Goal: Obtain resource: Download file/media

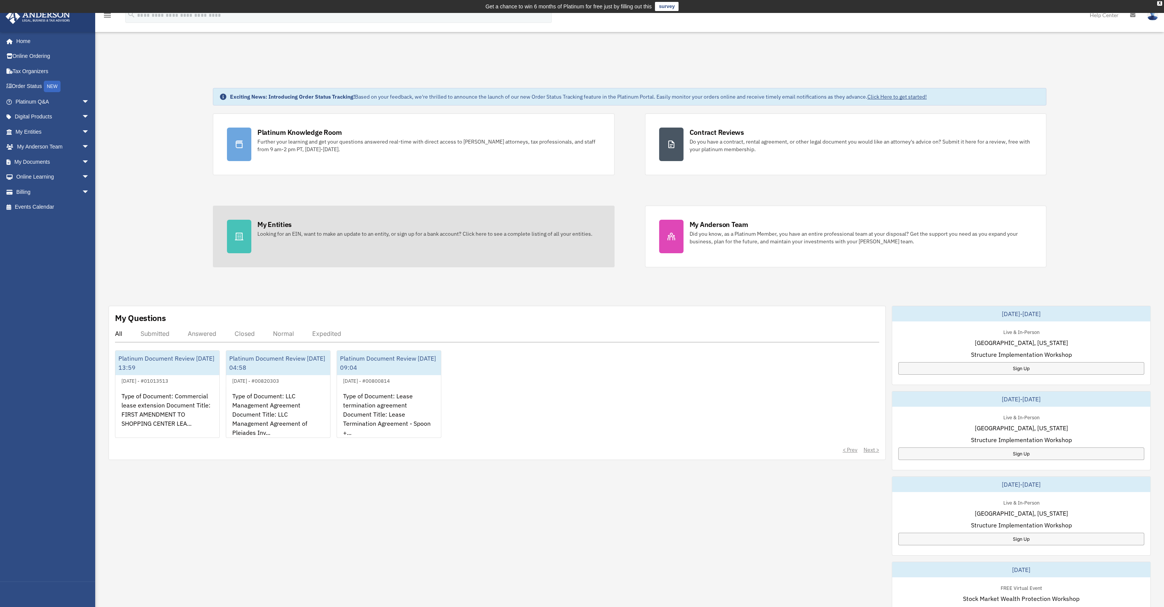
click at [278, 224] on div "My Entities" at bounding box center [274, 225] width 34 height 10
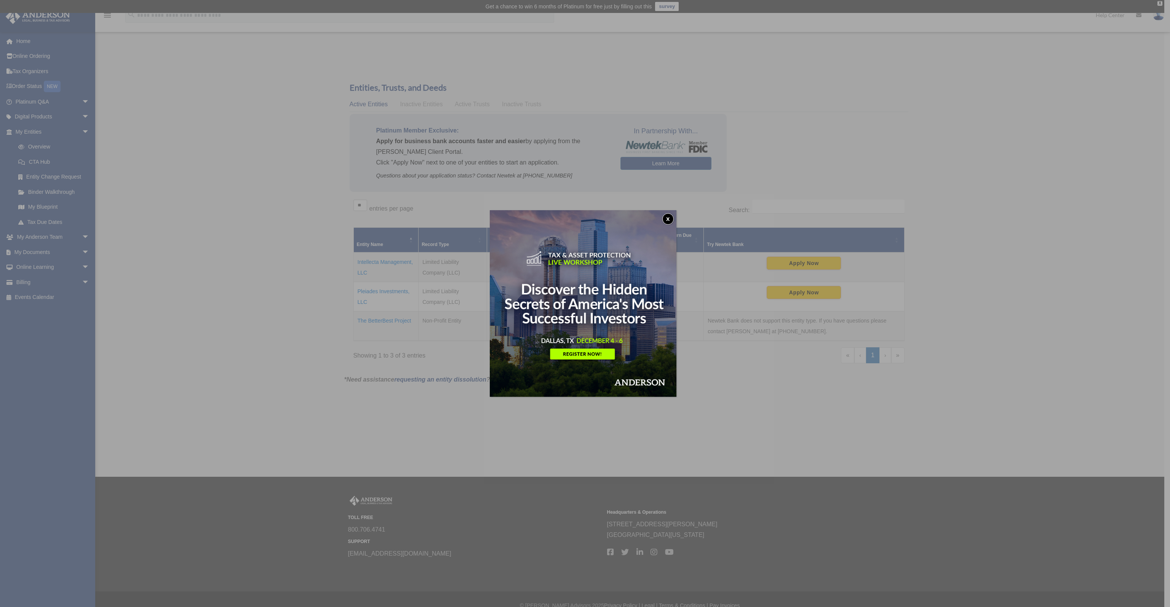
click at [674, 218] on button "x" at bounding box center [667, 218] width 11 height 11
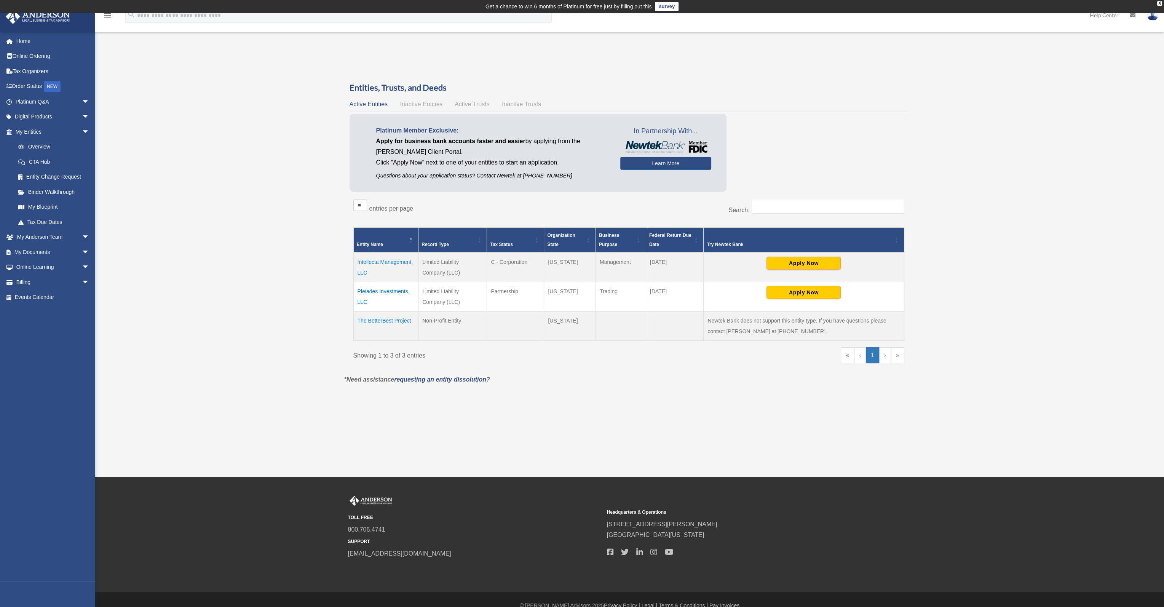
click at [609, 293] on td "Trading" at bounding box center [621, 296] width 50 height 29
click at [47, 252] on link "My Documents arrow_drop_down" at bounding box center [53, 251] width 96 height 15
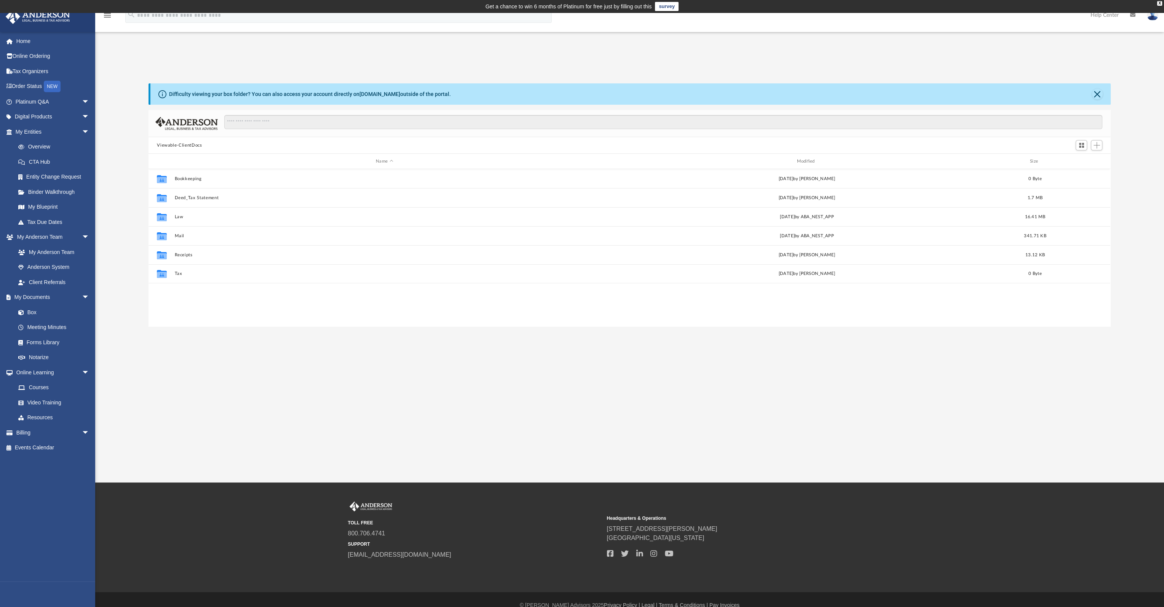
scroll to position [167, 956]
click at [181, 216] on button "Law" at bounding box center [384, 216] width 419 height 5
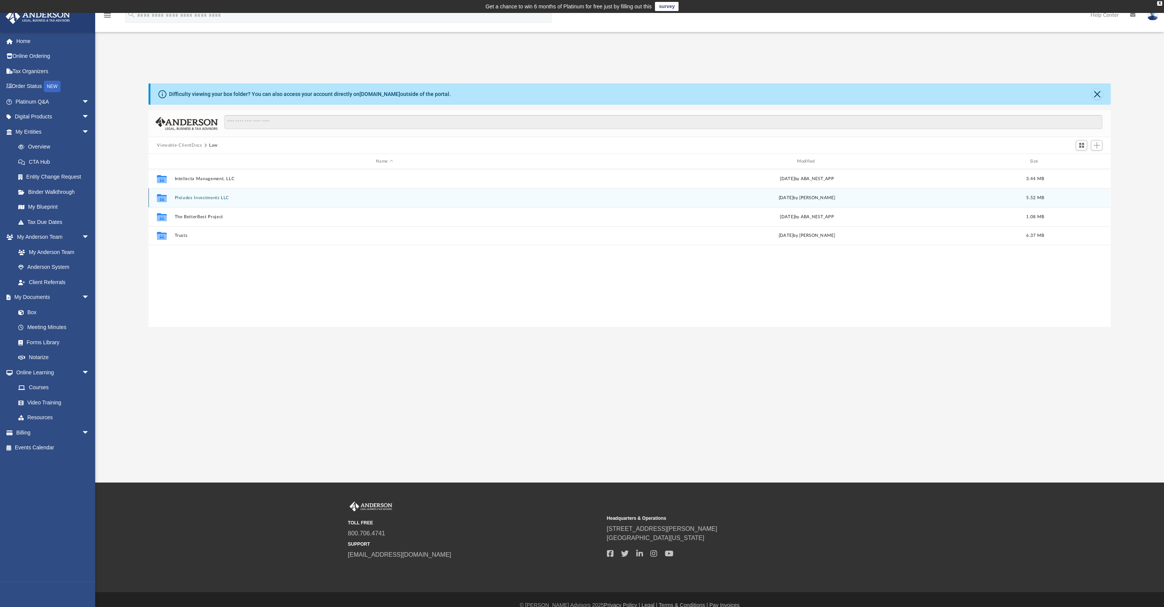
click at [204, 197] on button "Pleiades Investments LLC" at bounding box center [384, 197] width 419 height 5
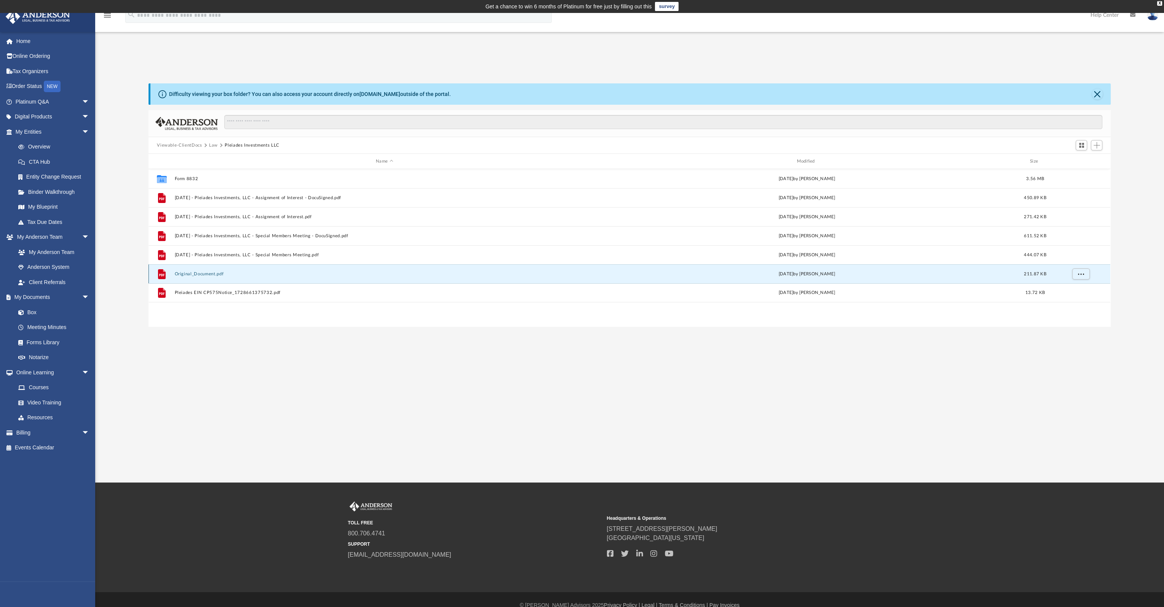
click at [209, 274] on button "Original_Document.pdf" at bounding box center [384, 273] width 419 height 5
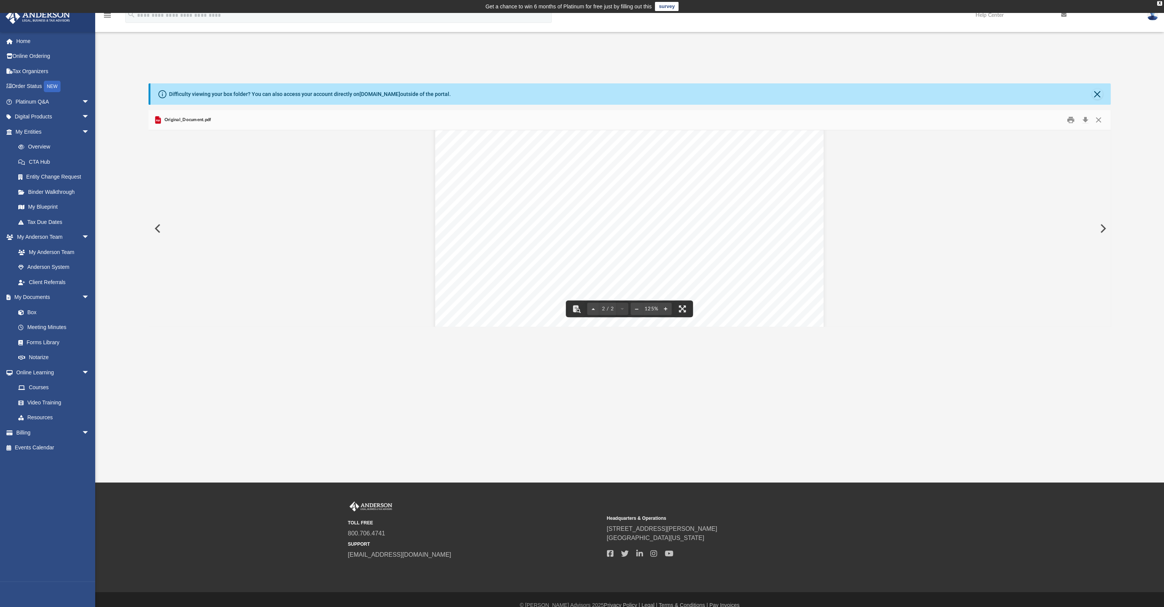
scroll to position [831, 0]
click at [1098, 95] on button "Close" at bounding box center [1097, 94] width 11 height 11
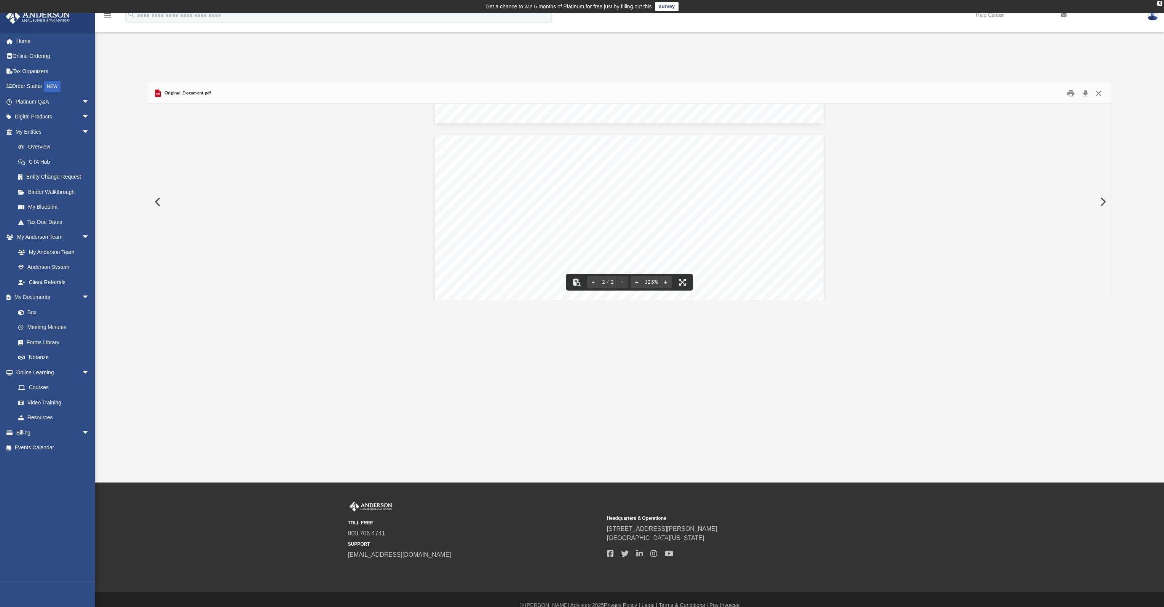
click at [1098, 91] on button "Close" at bounding box center [1099, 94] width 14 height 12
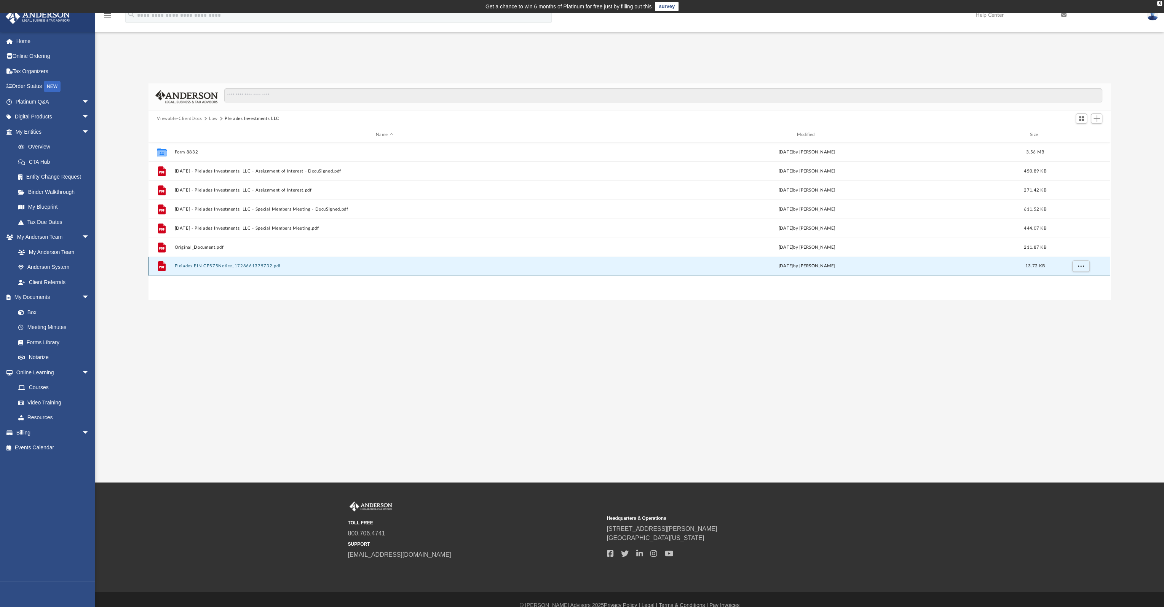
click at [216, 266] on button "Pleiades EIN CP575Notice_1728661375732.pdf" at bounding box center [384, 265] width 419 height 5
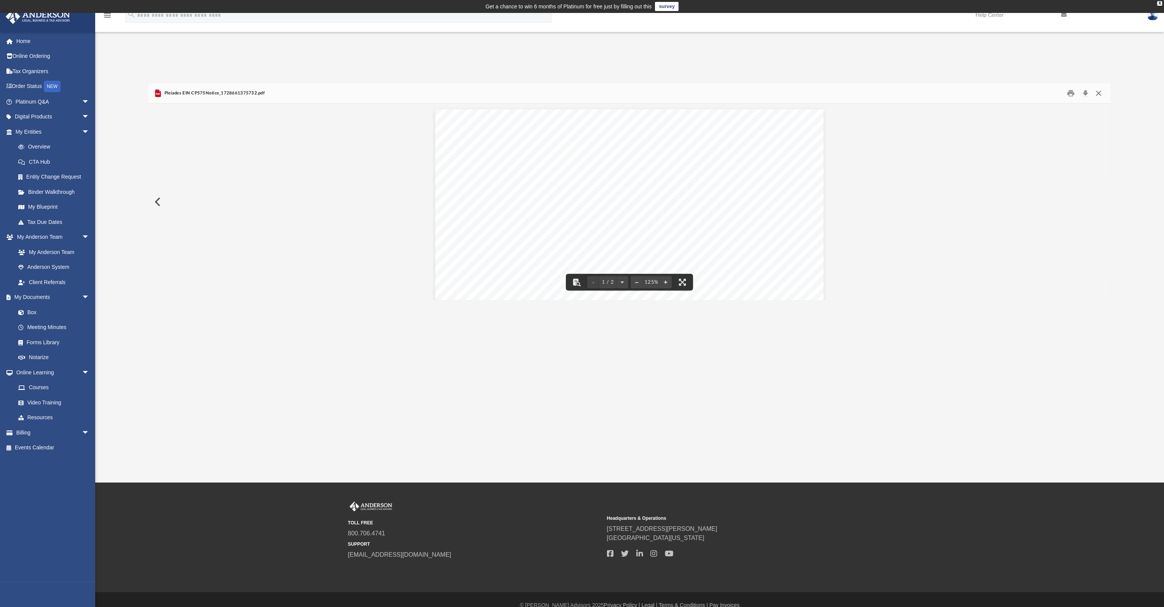
click at [1100, 94] on button "Close" at bounding box center [1099, 94] width 14 height 12
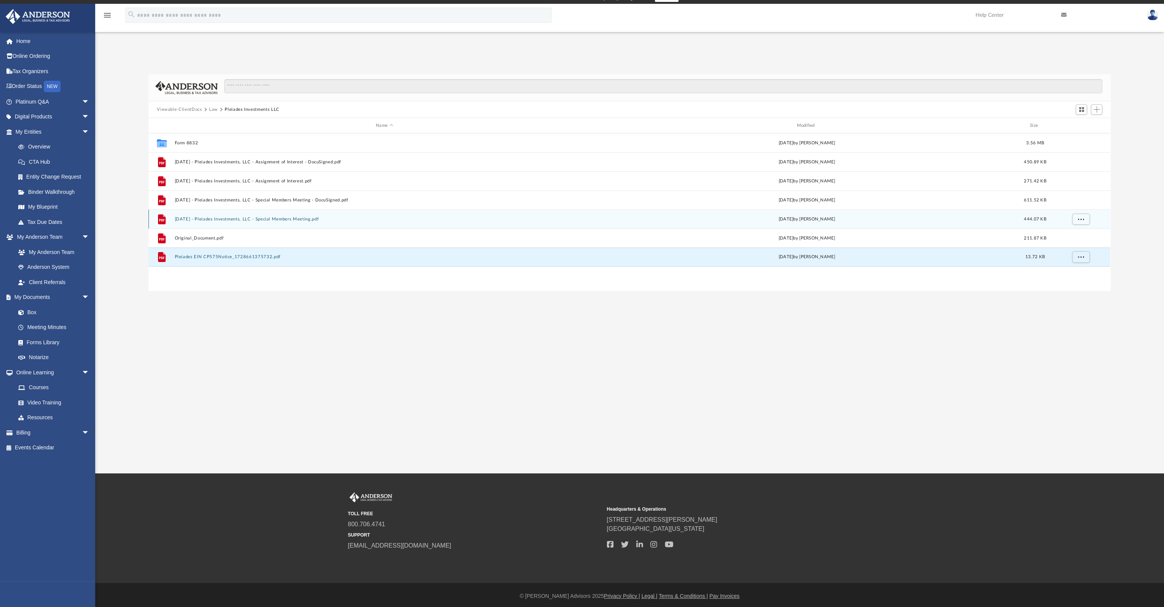
scroll to position [12, 0]
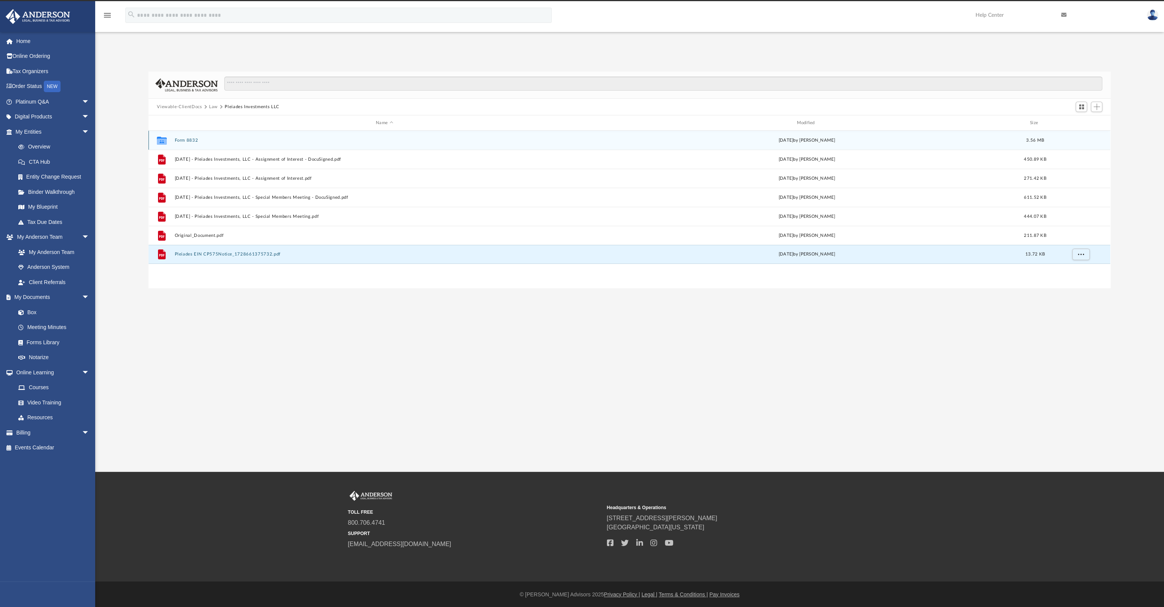
click at [189, 143] on div "Collaborated Folder Form 8832 Thu Feb 20 2025 by Michael Garrett 3.56 MB" at bounding box center [629, 140] width 962 height 19
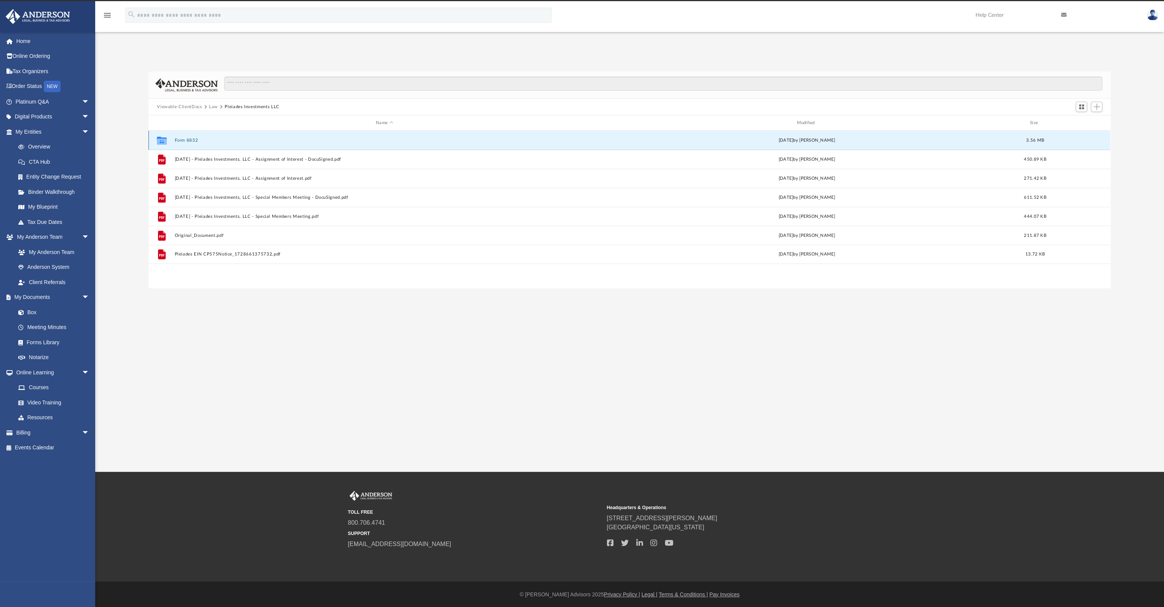
click at [195, 141] on button "Form 8832" at bounding box center [384, 140] width 419 height 5
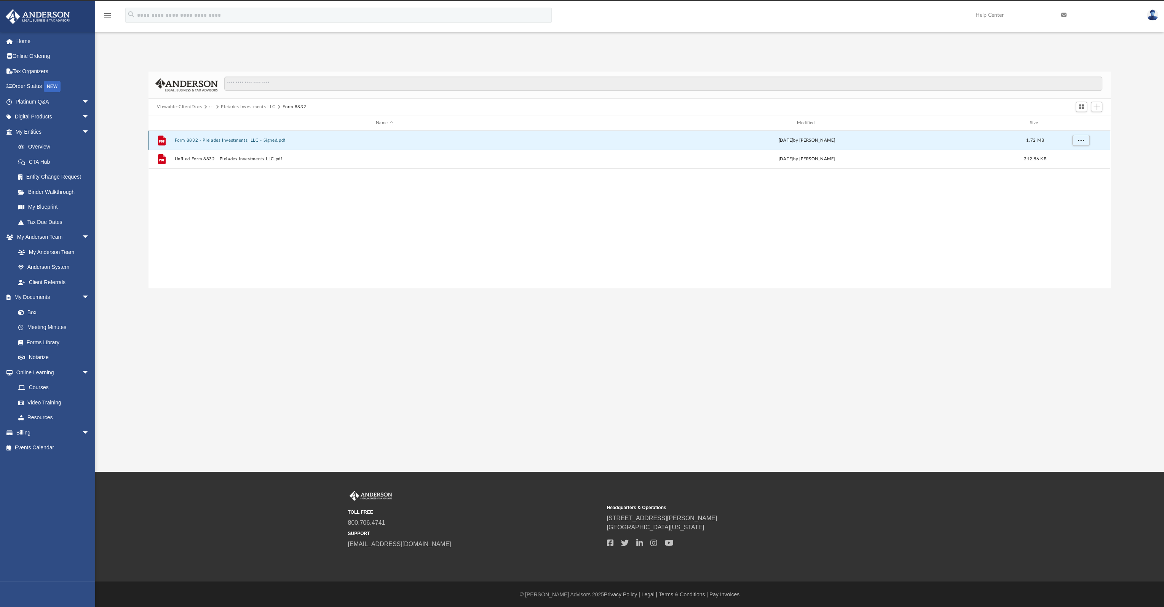
click at [262, 139] on button "Form 8832 - Pleiades Investments, LLC - Signed.pdf" at bounding box center [384, 140] width 419 height 5
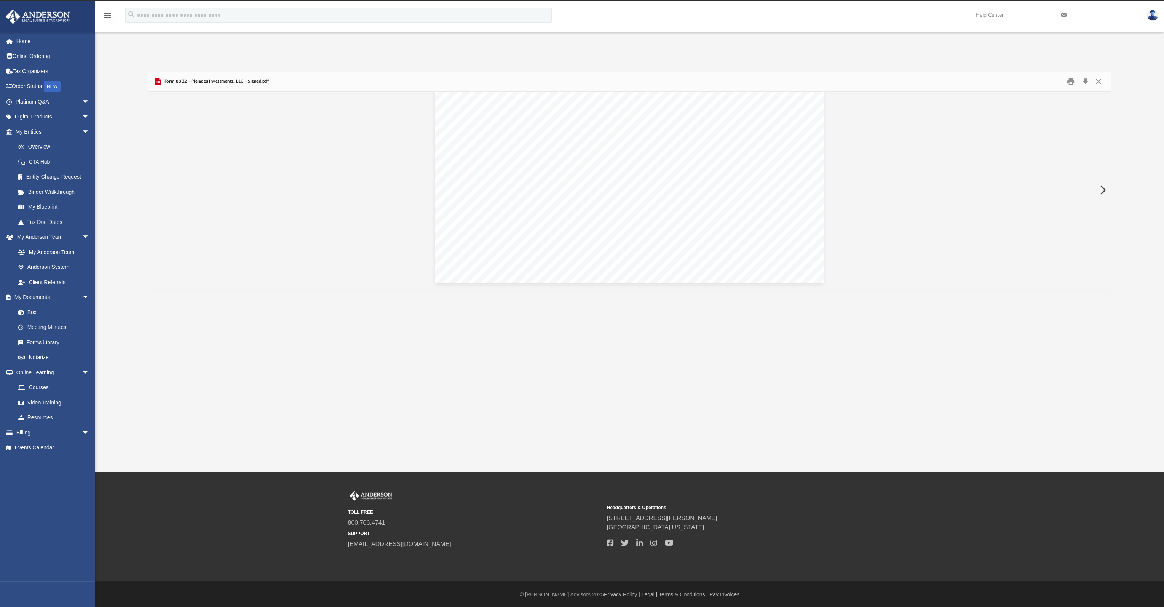
scroll to position [1345, 0]
click at [1100, 80] on button "Close" at bounding box center [1099, 82] width 14 height 12
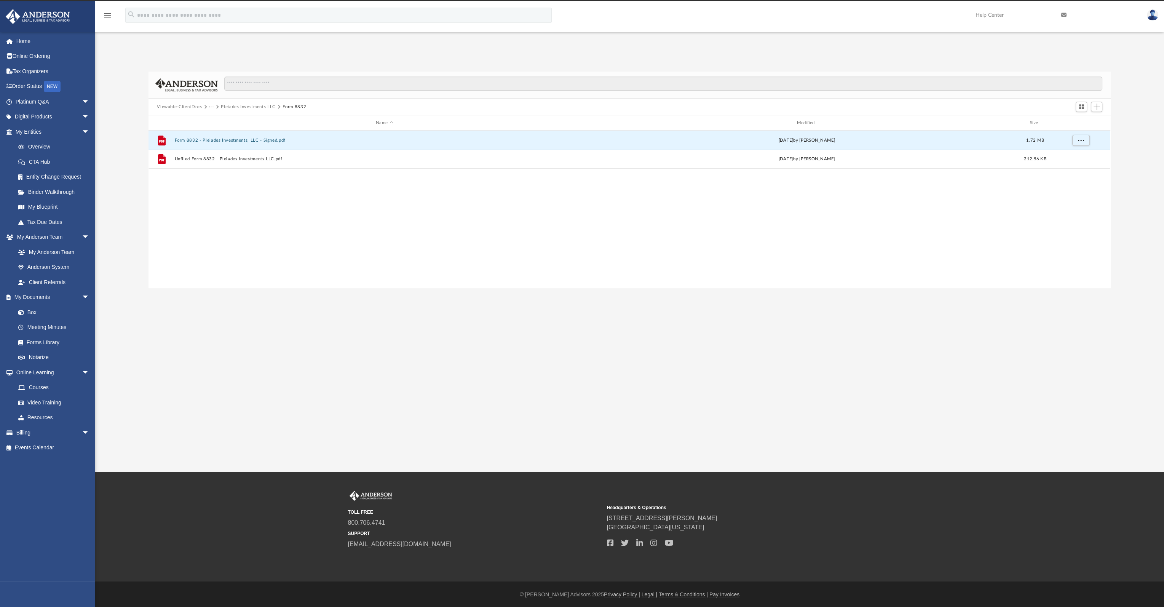
click at [972, 389] on div "App ptrepetch@gmail.com Sign Out ptrepetch@gmail.com Home Online Ordering Tax O…" at bounding box center [582, 236] width 1164 height 471
